Goal: Navigation & Orientation: Find specific page/section

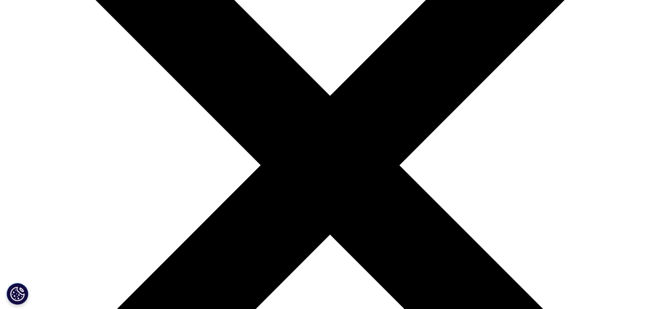
scroll to position [174, 0]
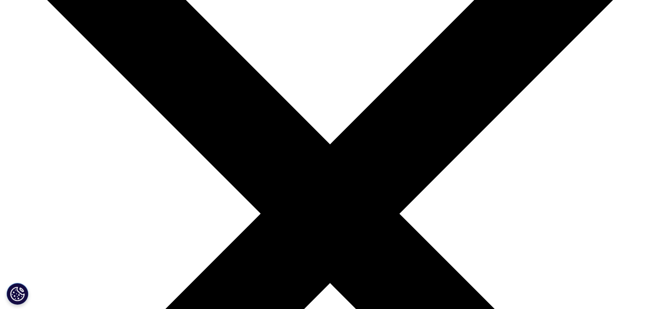
scroll to position [0, 0]
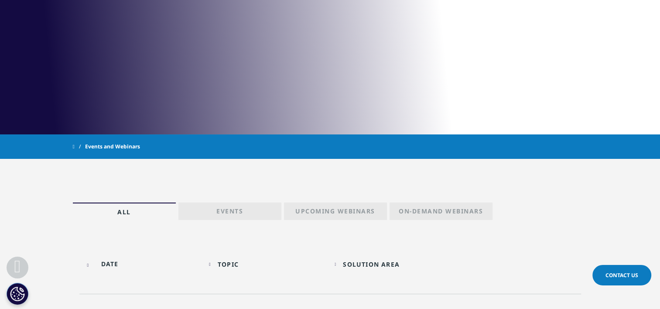
scroll to position [40, 0]
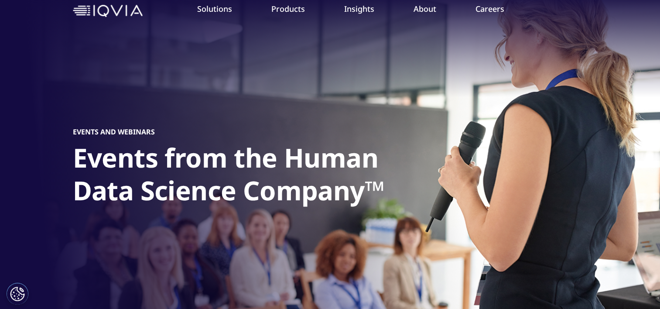
click at [483, 14] on link "Careers" at bounding box center [489, 8] width 29 height 10
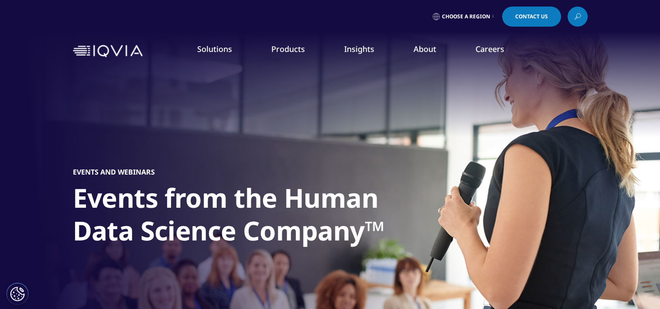
click at [195, 112] on link "Clinical Research" at bounding box center [248, 110] width 148 height 10
